Goal: Use online tool/utility: Utilize a website feature to perform a specific function

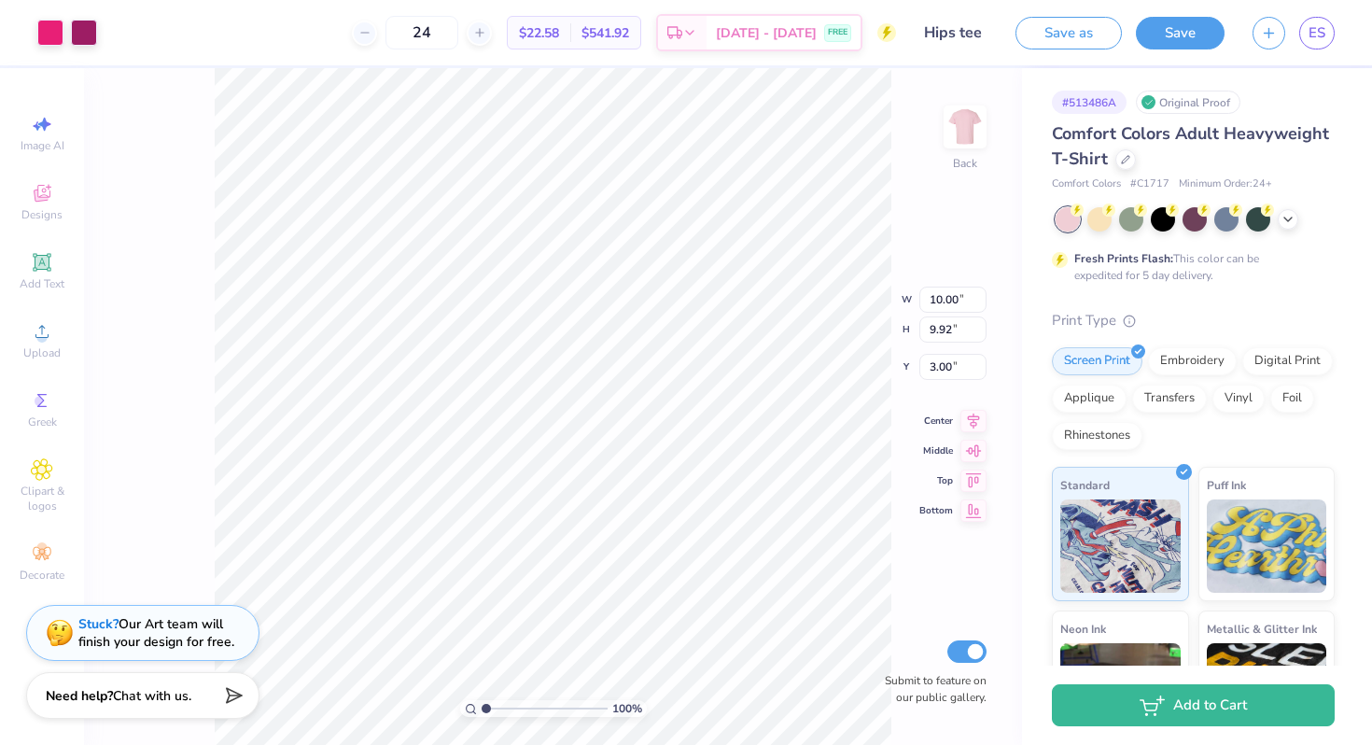
type input "3.70"
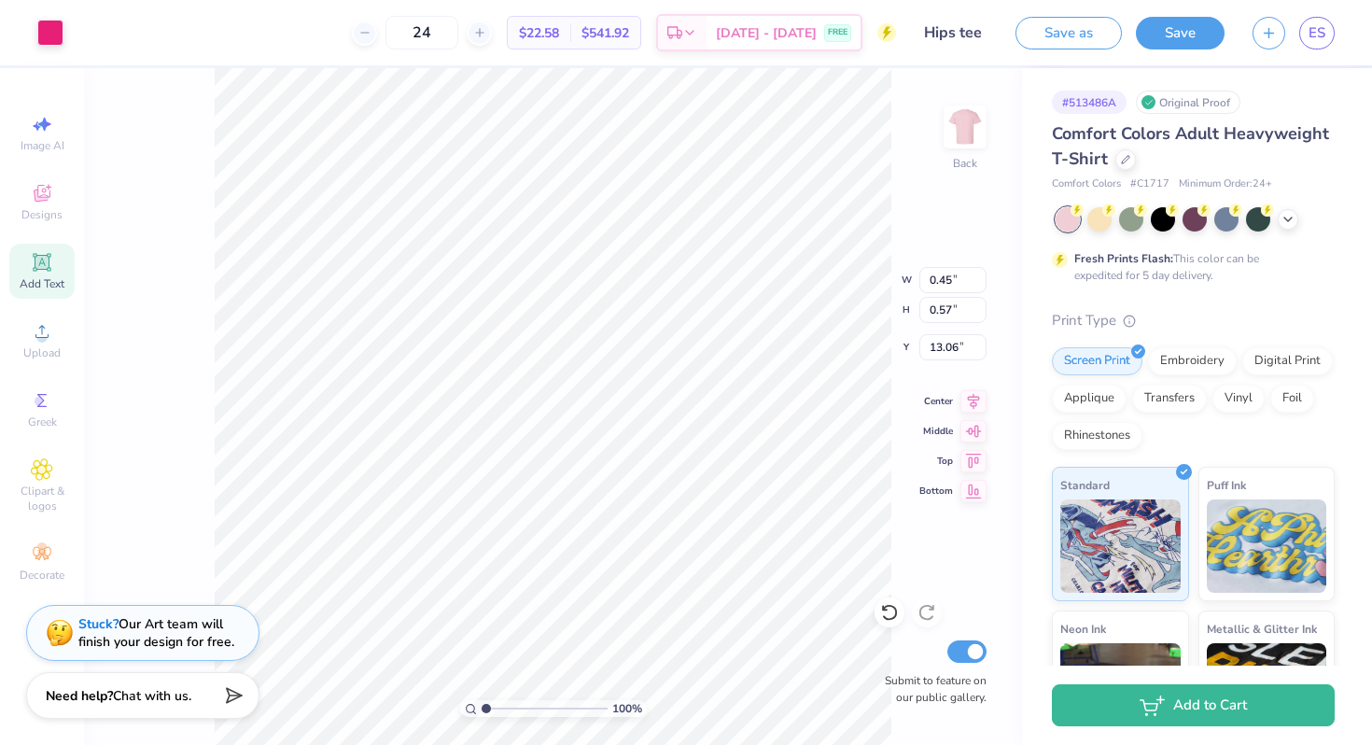
click at [45, 276] on span "Add Text" at bounding box center [42, 283] width 45 height 15
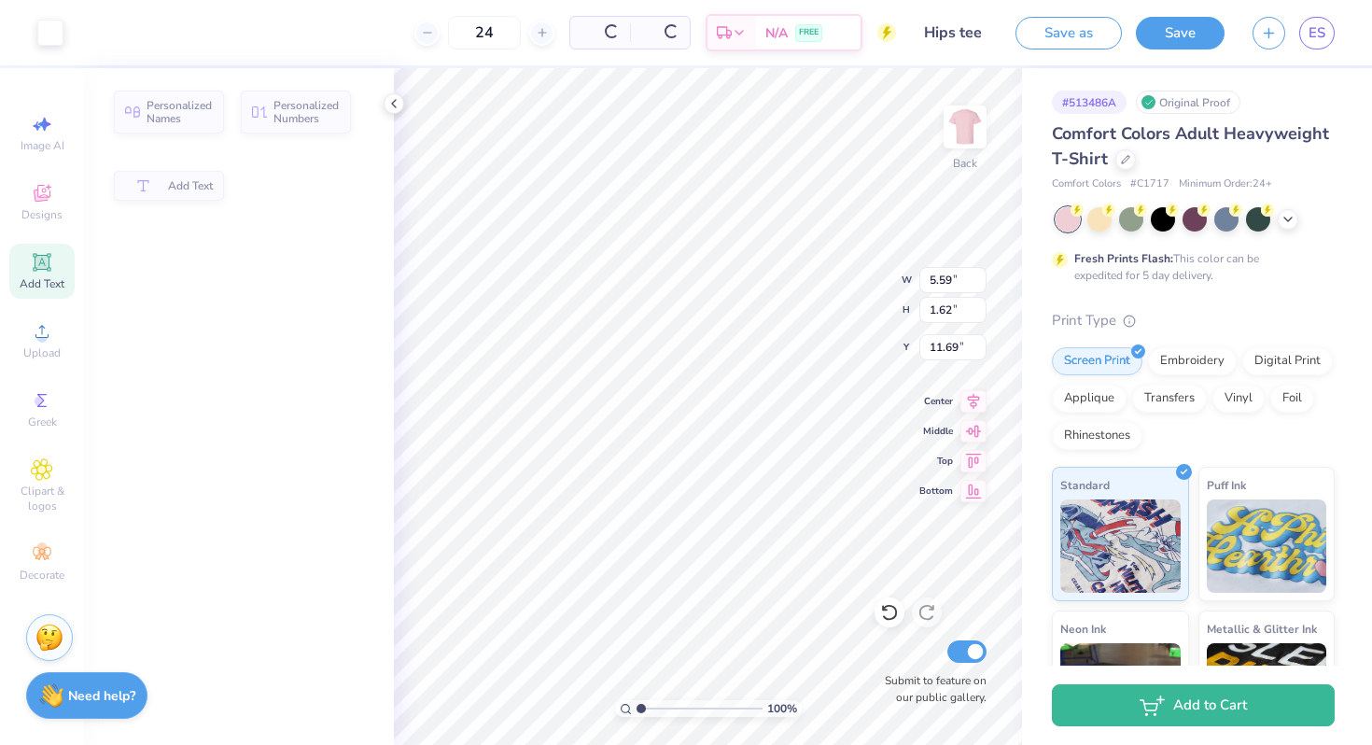
type input "5.59"
type input "1.62"
type input "11.69"
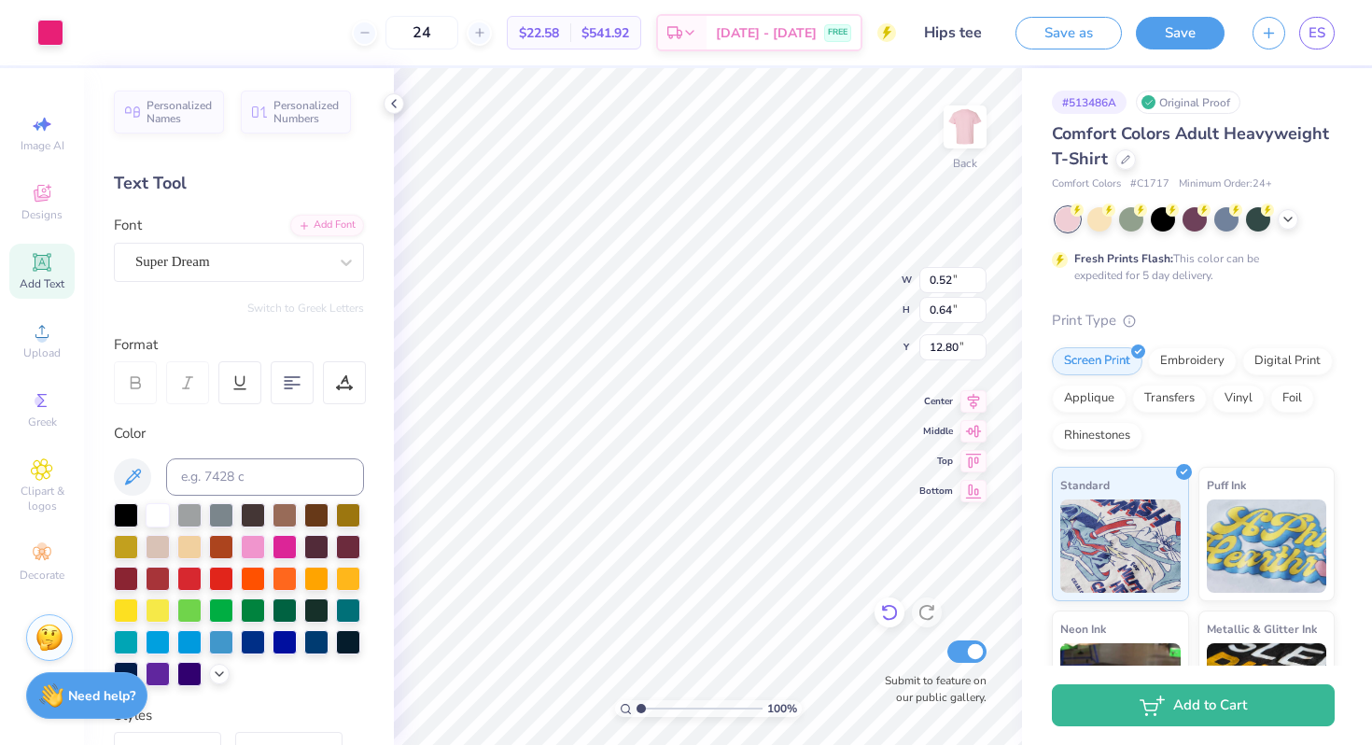
click at [890, 608] on icon at bounding box center [889, 612] width 19 height 19
type input "12.89"
click at [895, 610] on icon at bounding box center [889, 613] width 16 height 17
click at [750, 432] on li "Duplicate" at bounding box center [787, 431] width 147 height 36
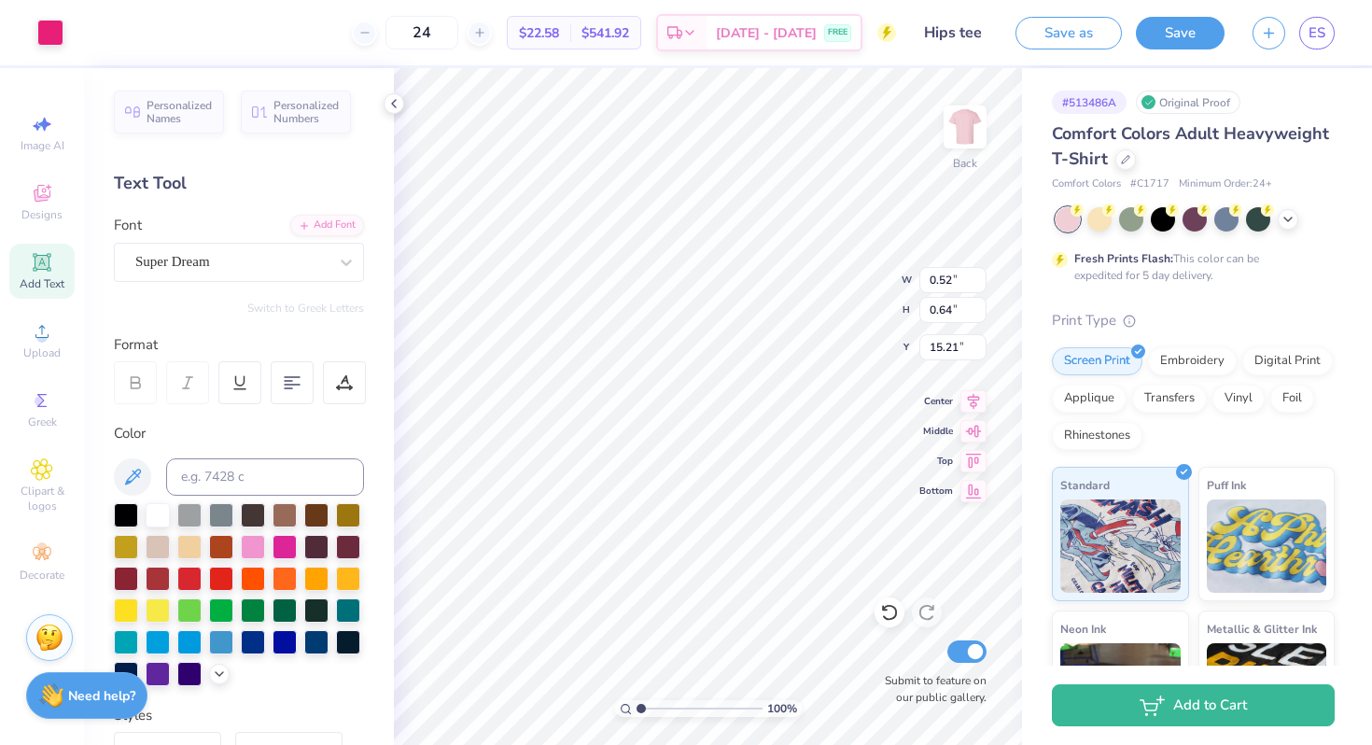
type input "12.80"
click at [900, 621] on div at bounding box center [889, 612] width 30 height 30
type input "2.87"
type input "3.50"
click at [895, 614] on icon at bounding box center [889, 613] width 16 height 17
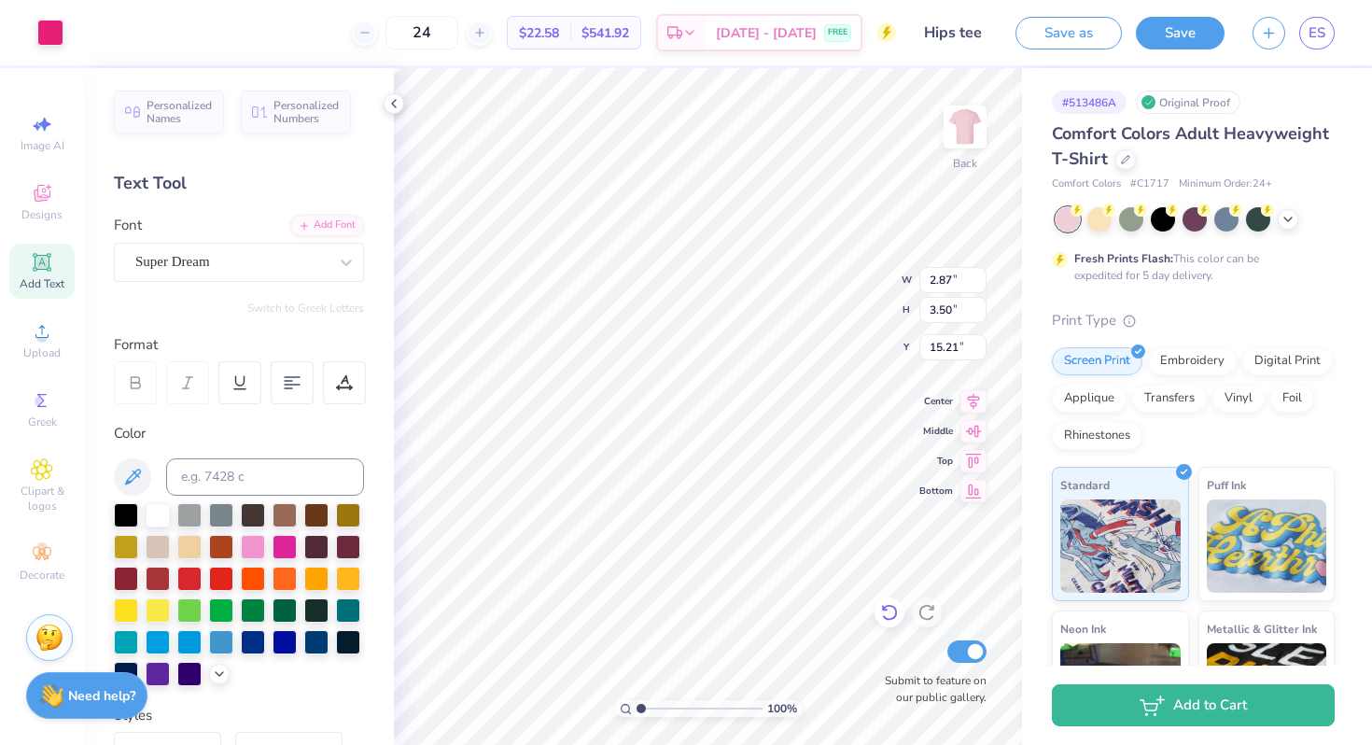
type input "0.52"
type input "0.64"
click at [895, 613] on icon at bounding box center [889, 613] width 16 height 17
click at [895, 610] on icon at bounding box center [889, 613] width 16 height 17
click at [895, 609] on icon at bounding box center [889, 613] width 16 height 17
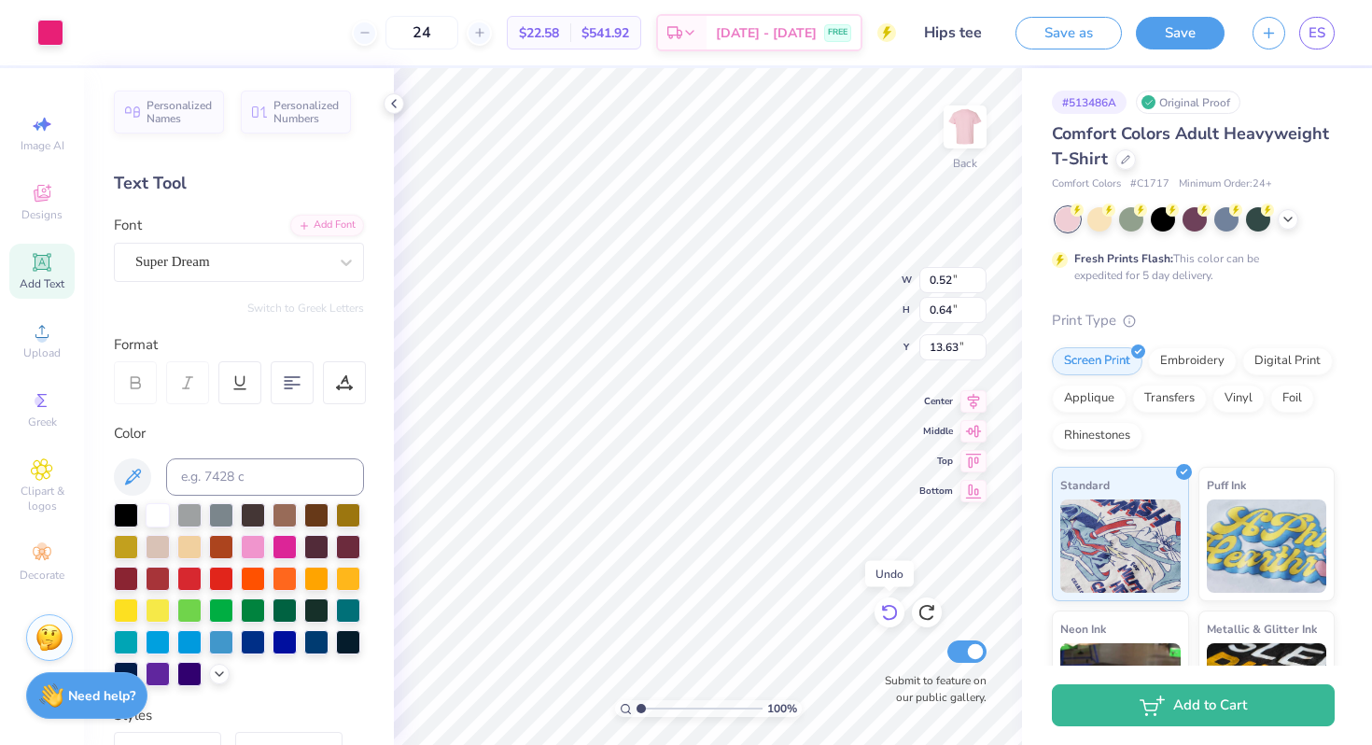
type input "13.80"
click at [895, 609] on icon at bounding box center [889, 613] width 16 height 17
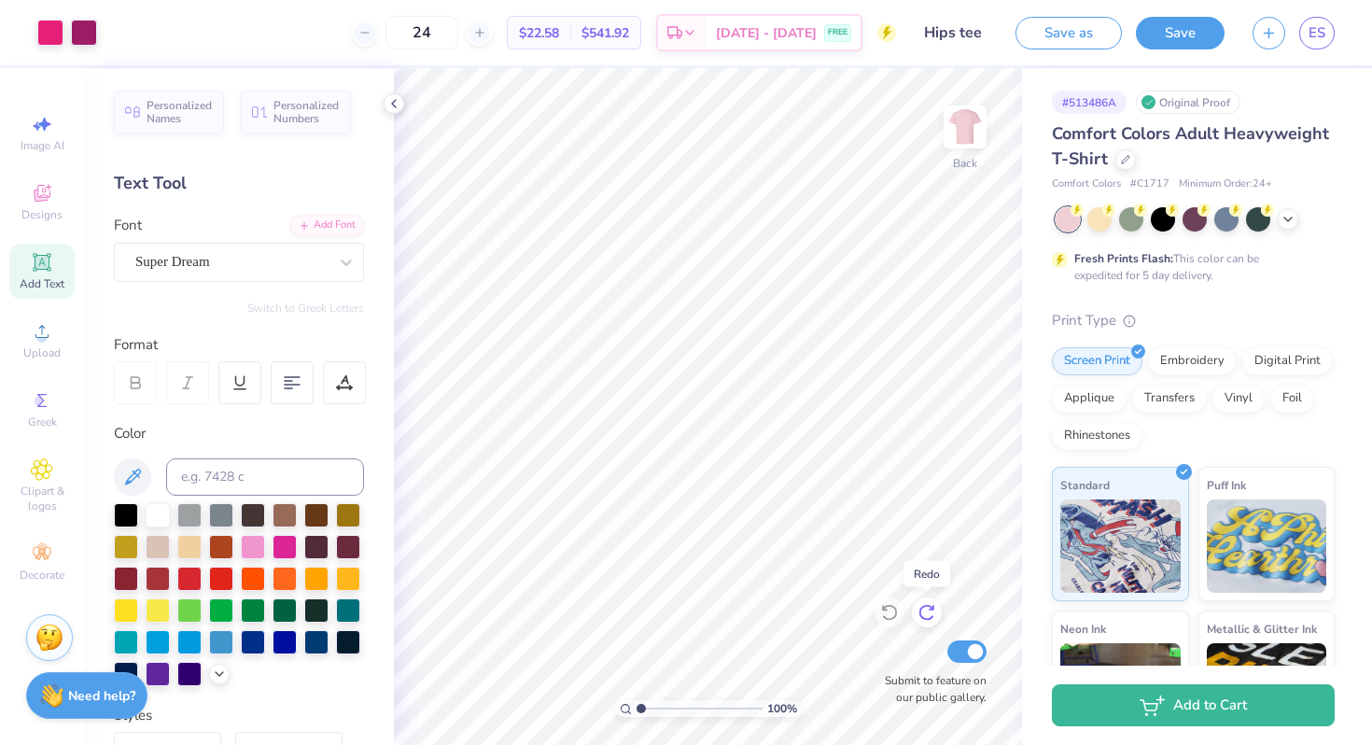
click at [928, 607] on icon at bounding box center [926, 612] width 19 height 19
click at [897, 608] on icon at bounding box center [889, 612] width 19 height 19
click at [42, 711] on div "Need help? Chat with us." at bounding box center [86, 692] width 121 height 47
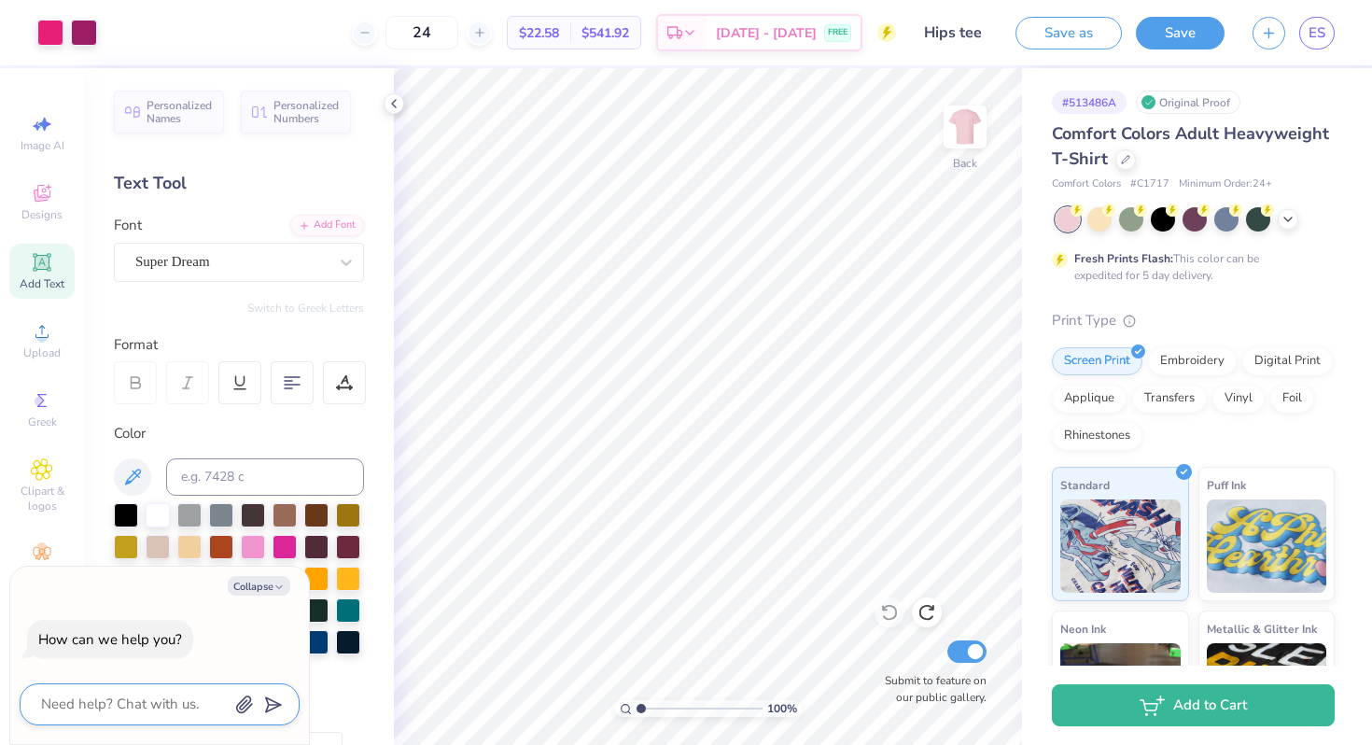
click at [58, 696] on textarea at bounding box center [133, 704] width 189 height 25
click at [272, 576] on button "Collapse" at bounding box center [259, 586] width 63 height 20
type textarea "x"
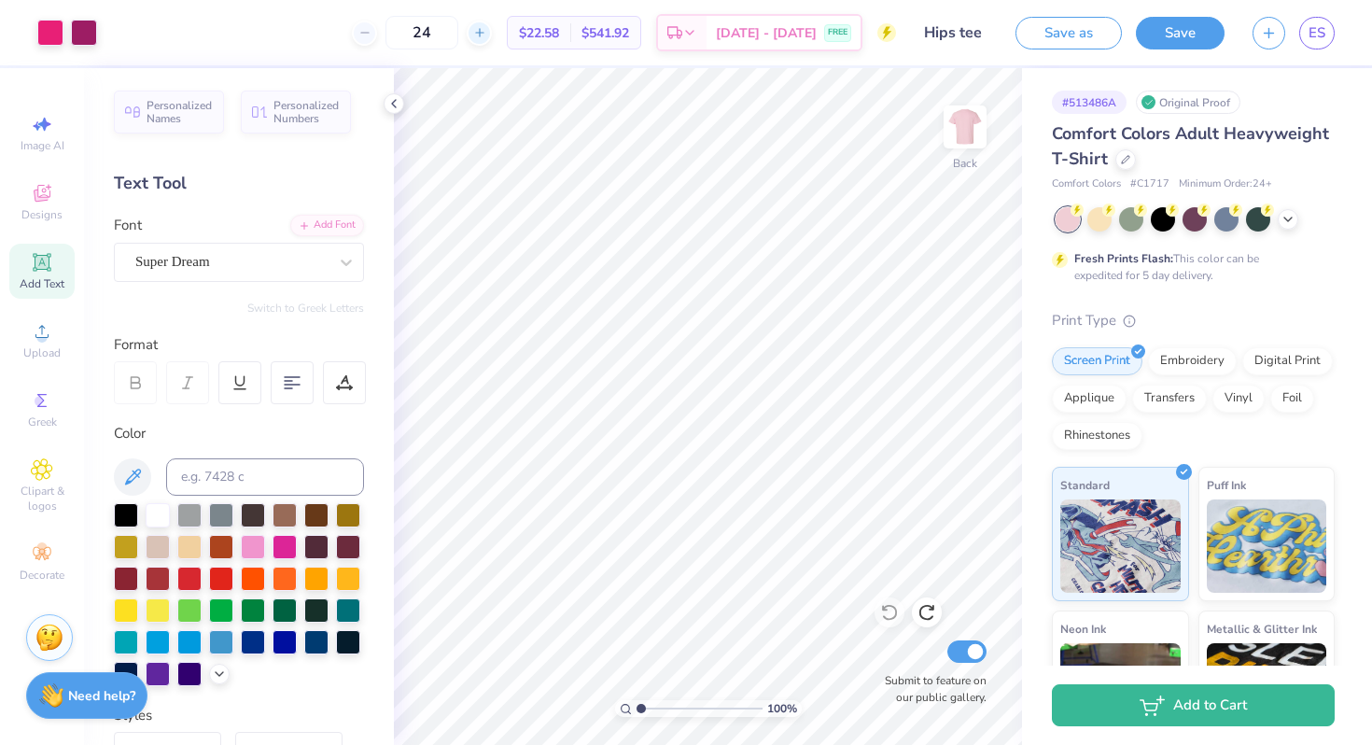
click at [486, 35] on icon at bounding box center [479, 32] width 13 height 13
click at [497, 32] on input "25" at bounding box center [484, 33] width 73 height 34
type input "2"
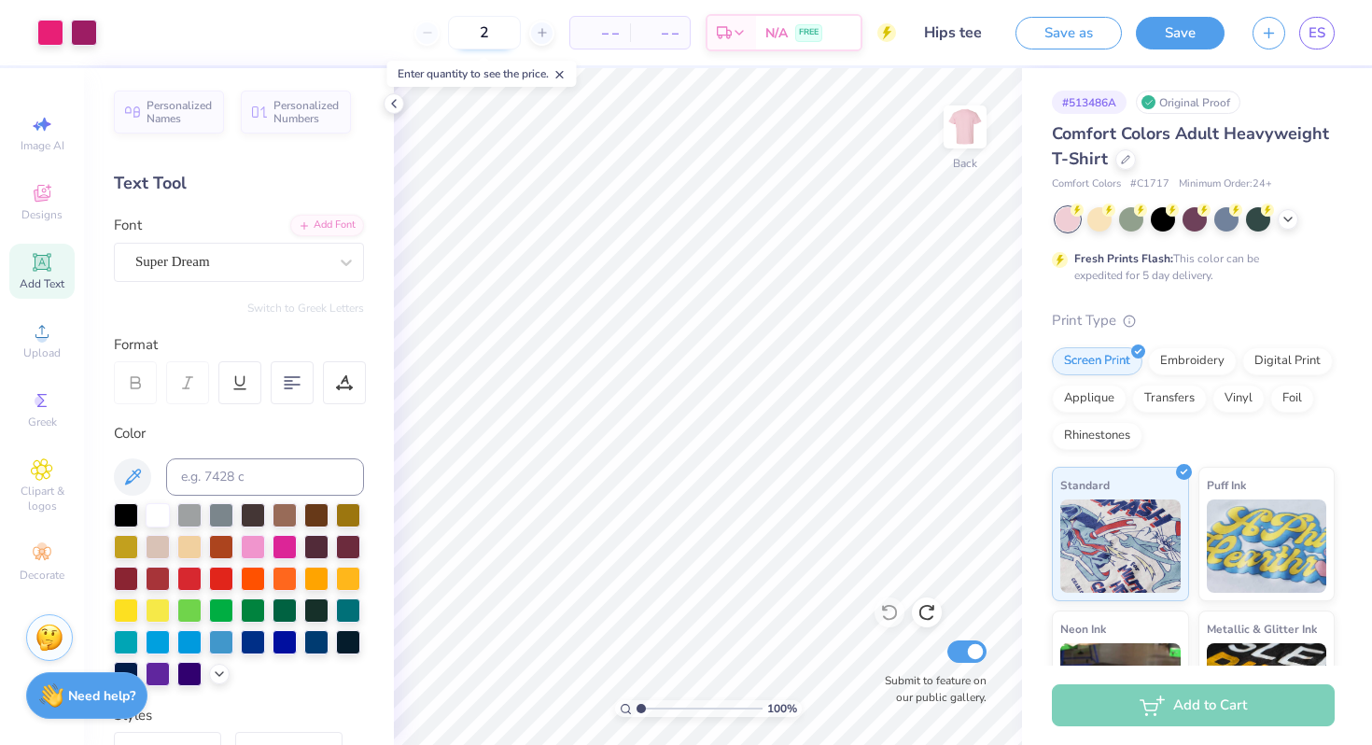
type input "25"
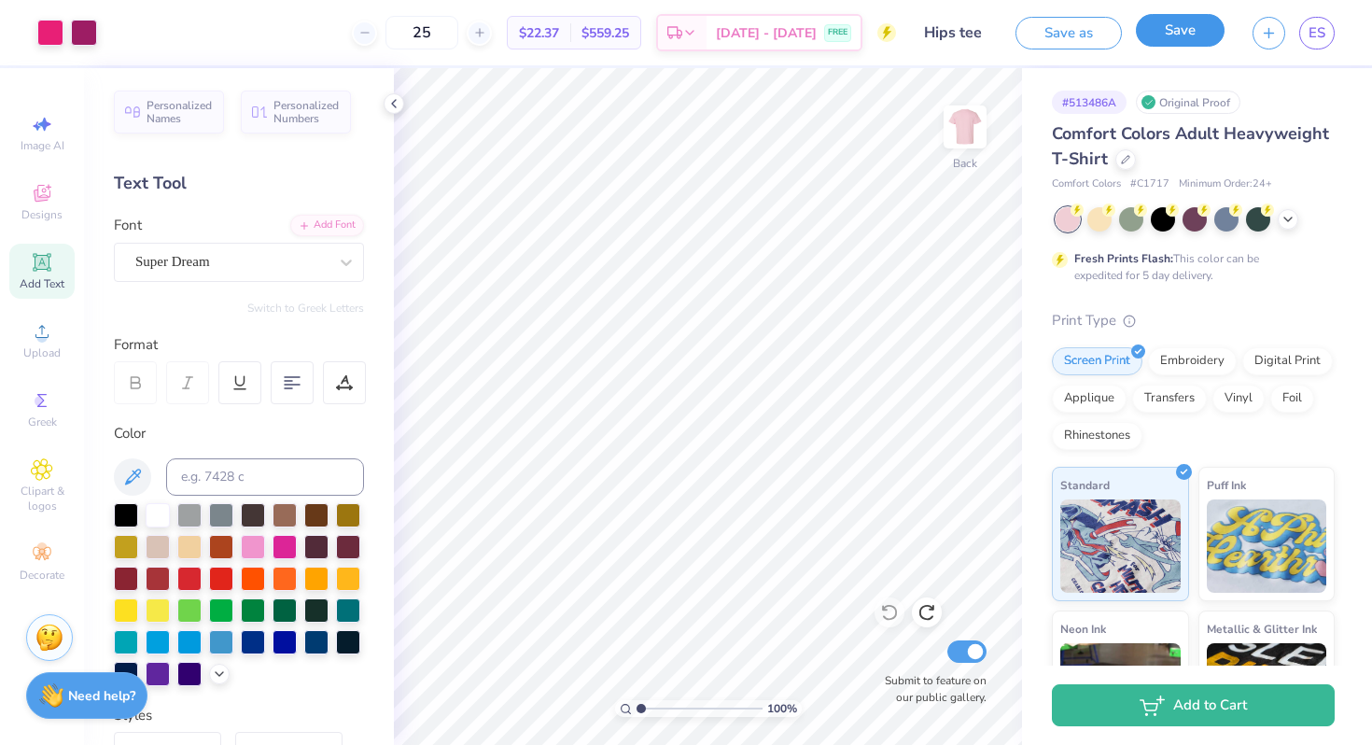
click at [1156, 41] on button "Save" at bounding box center [1180, 30] width 89 height 33
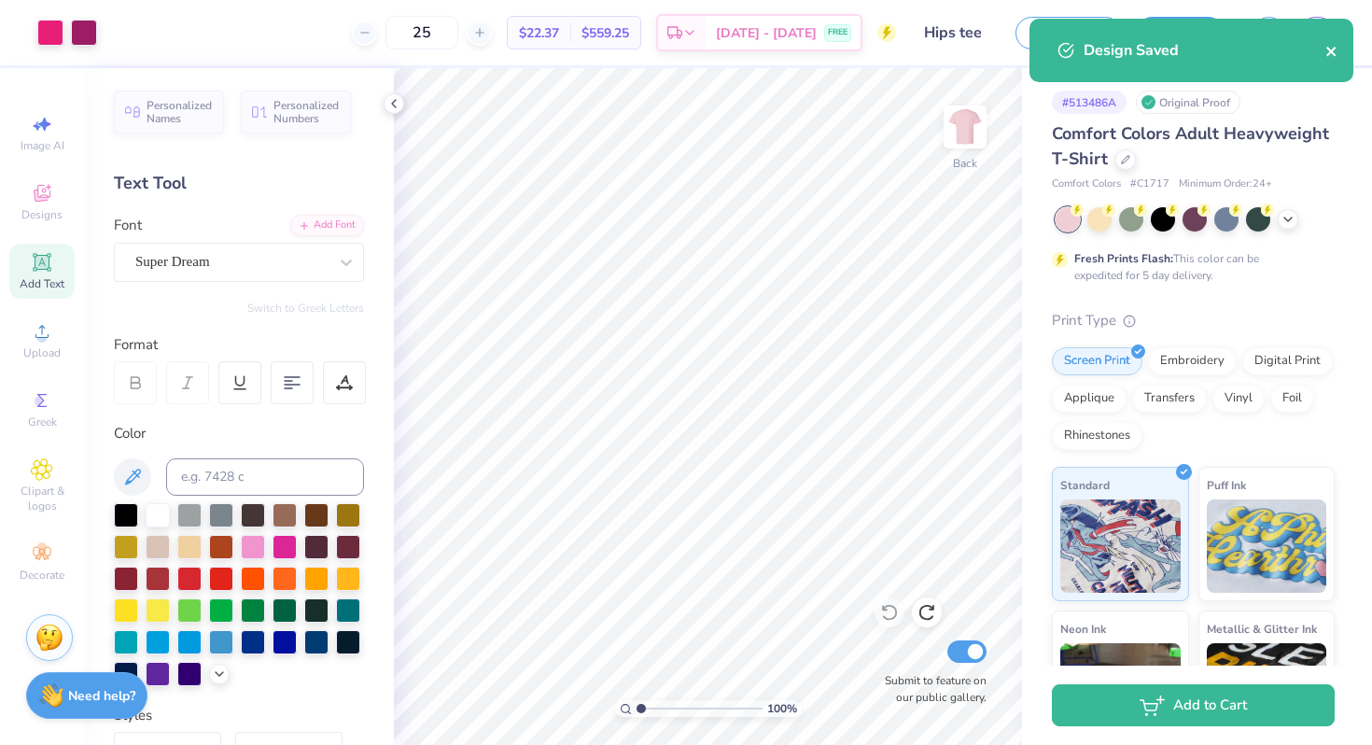
click at [1335, 49] on icon "close" at bounding box center [1330, 51] width 9 height 9
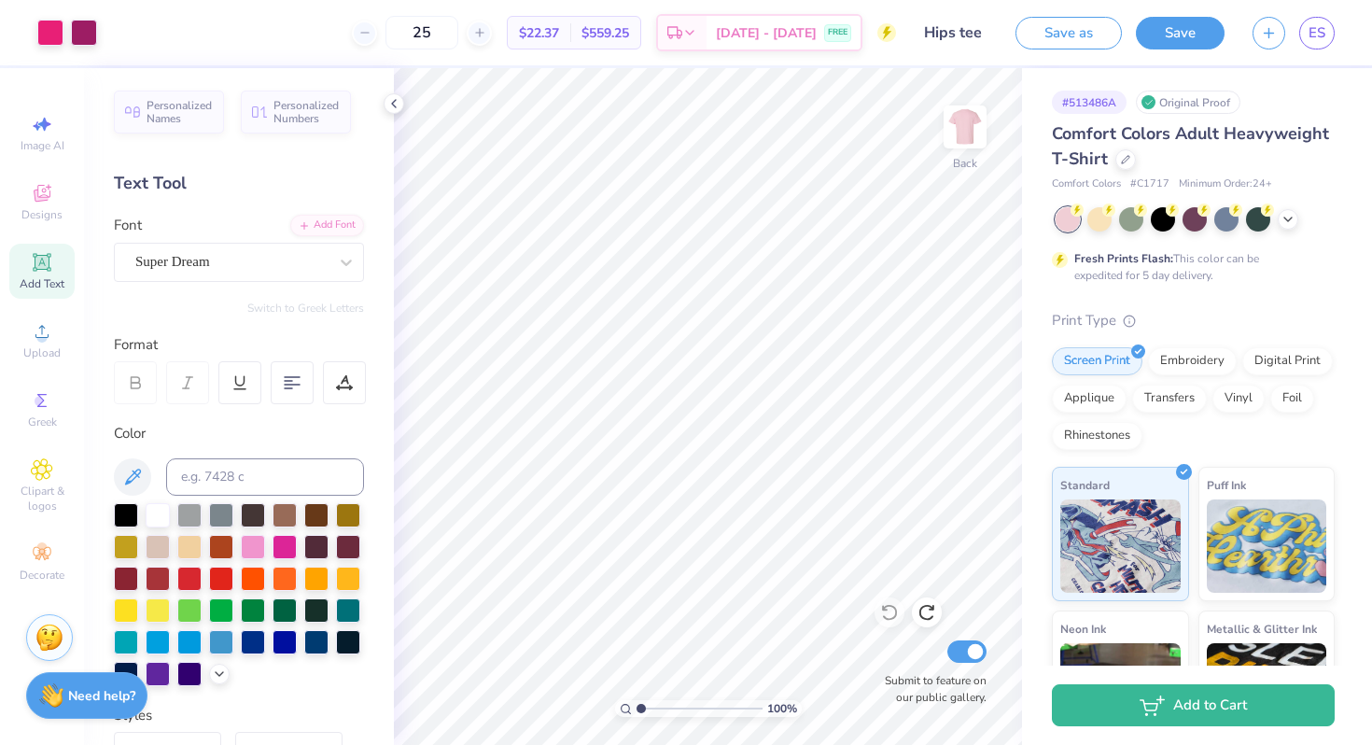
click at [1340, 149] on div "# 513486A Original Proof Comfort Colors Adult Heavyweight T-Shirt Comfort Color…" at bounding box center [1197, 478] width 350 height 820
click at [1320, 29] on span "ES" at bounding box center [1316, 32] width 17 height 21
